Goal: Information Seeking & Learning: Learn about a topic

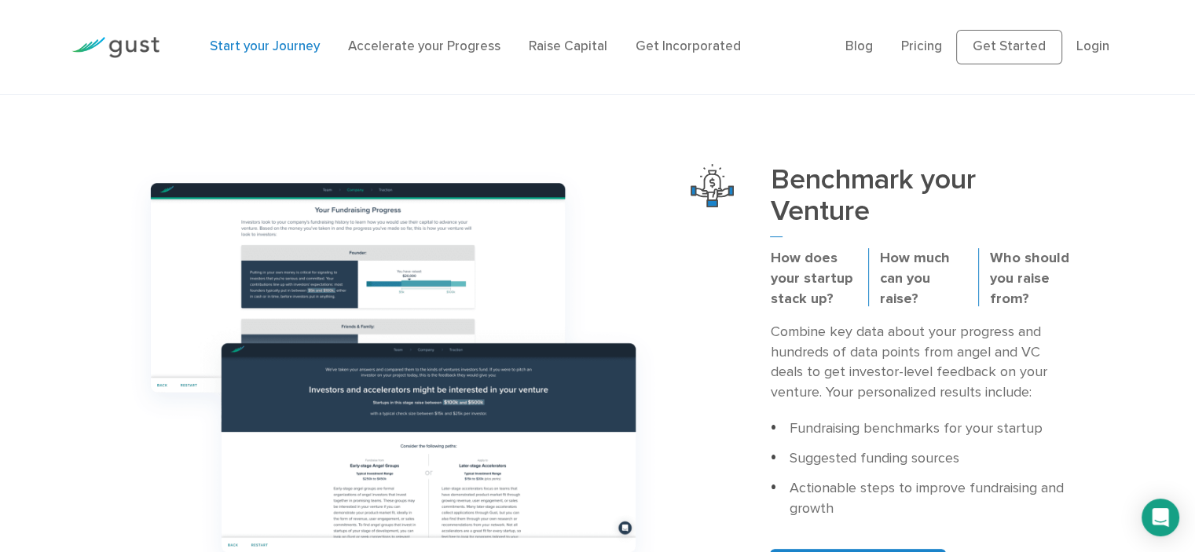
scroll to position [471, 0]
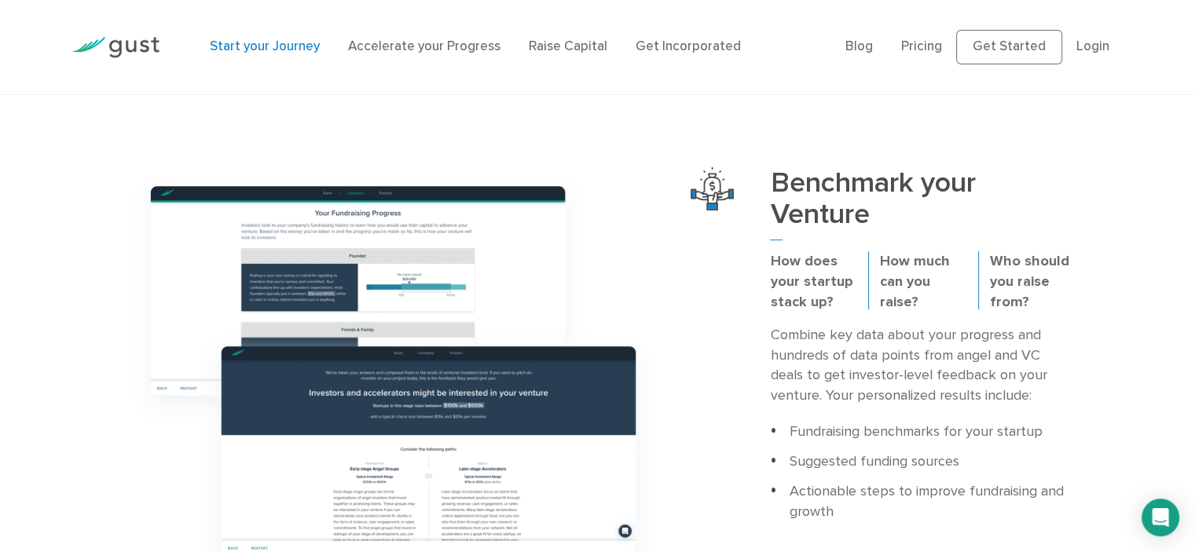
click at [447, 55] on li "Accelerate your Progress" at bounding box center [424, 47] width 152 height 20
click at [576, 50] on link "Raise Capital" at bounding box center [568, 46] width 79 height 16
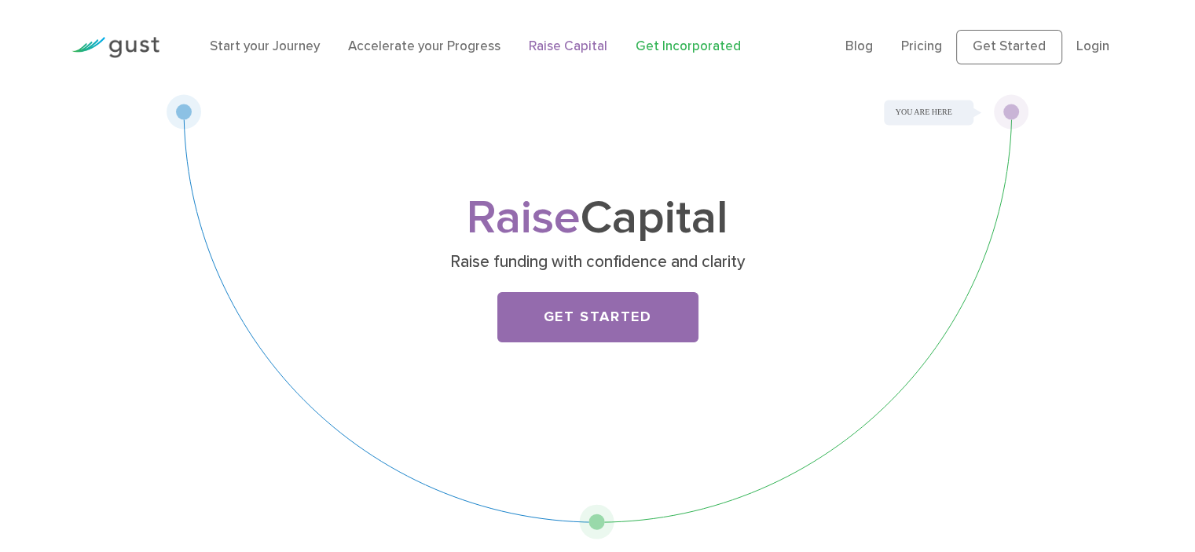
click at [686, 49] on link "Get Incorporated" at bounding box center [687, 46] width 105 height 16
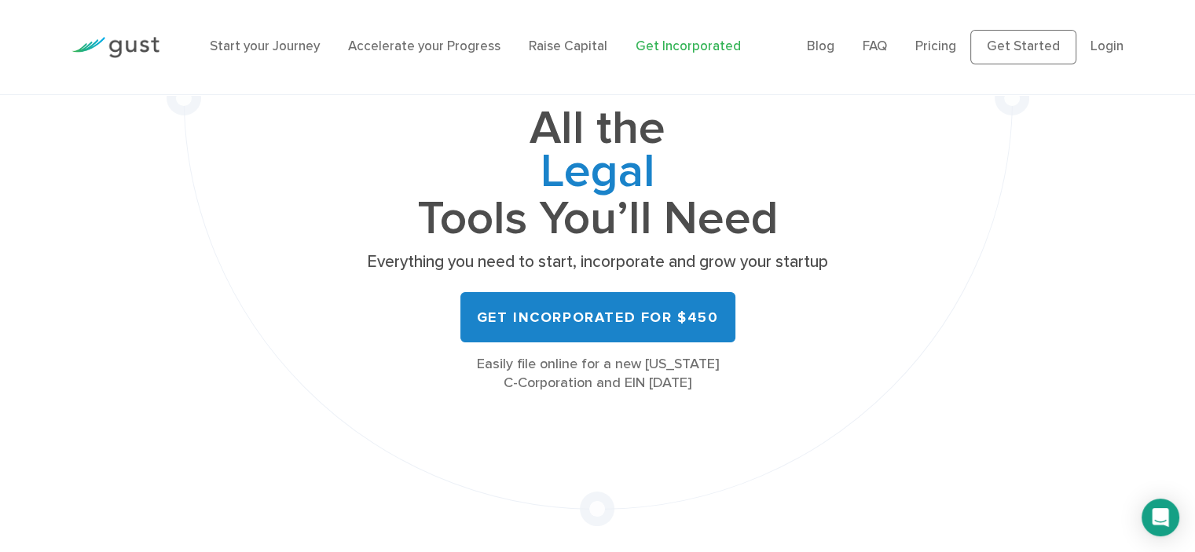
scroll to position [157, 0]
